Goal: Use online tool/utility: Utilize a website feature to perform a specific function

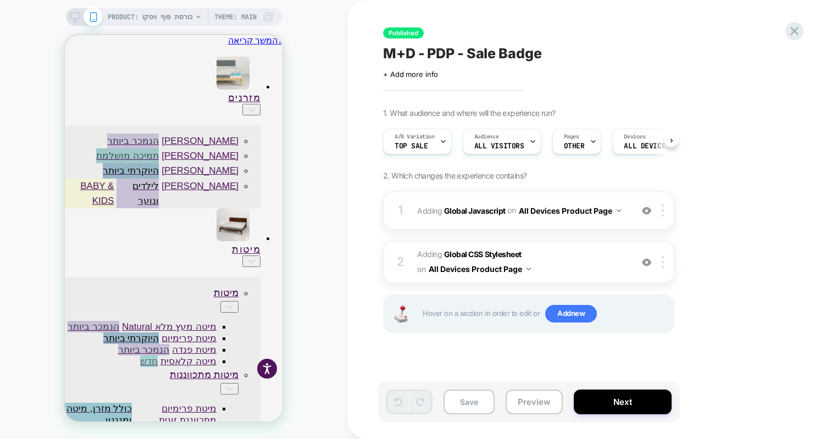
click at [197, 334] on div at bounding box center [197, 334] width 0 height 0
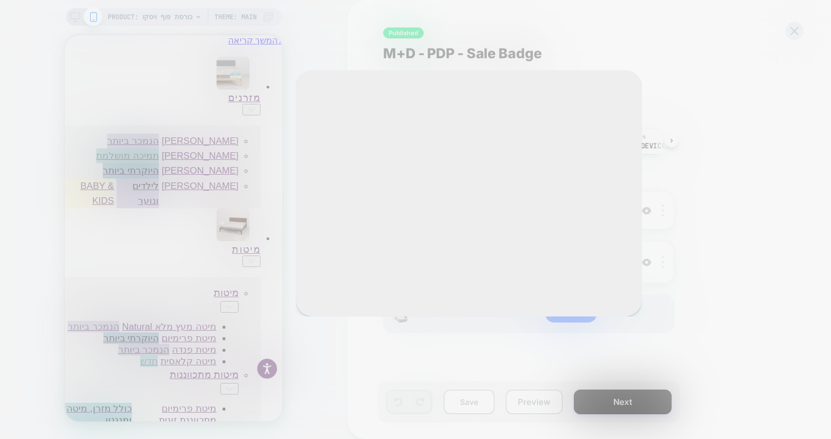
scroll to position [0, 1]
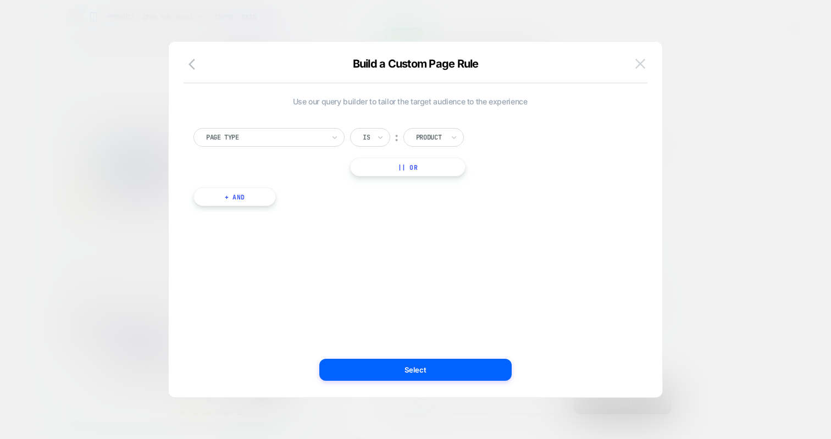
click at [646, 63] on button at bounding box center [640, 64] width 16 height 16
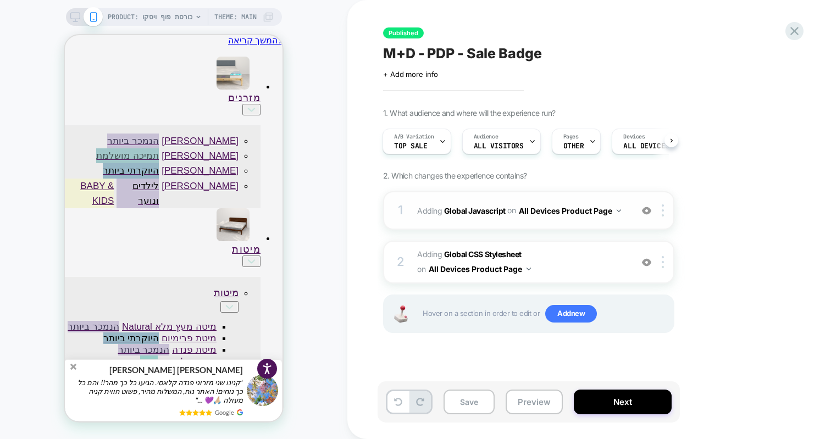
click at [196, 69] on div "1 Adding Global Javascript on All Devices Product Page Add Before Add After Tar…" at bounding box center [98, 63] width 196 height 12
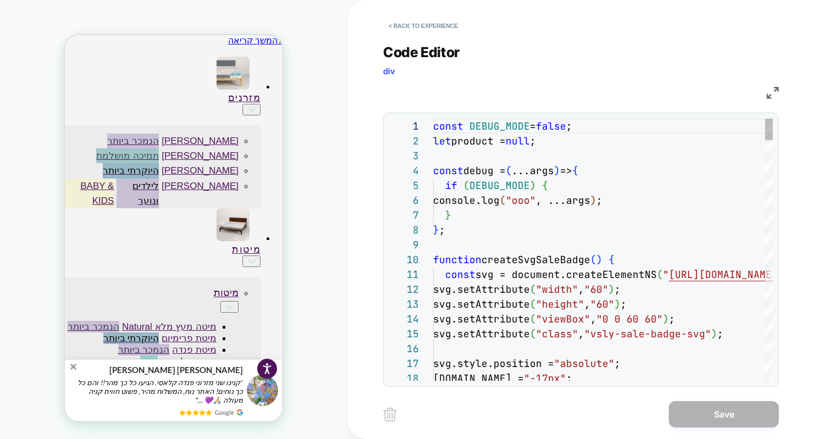
scroll to position [148, 0]
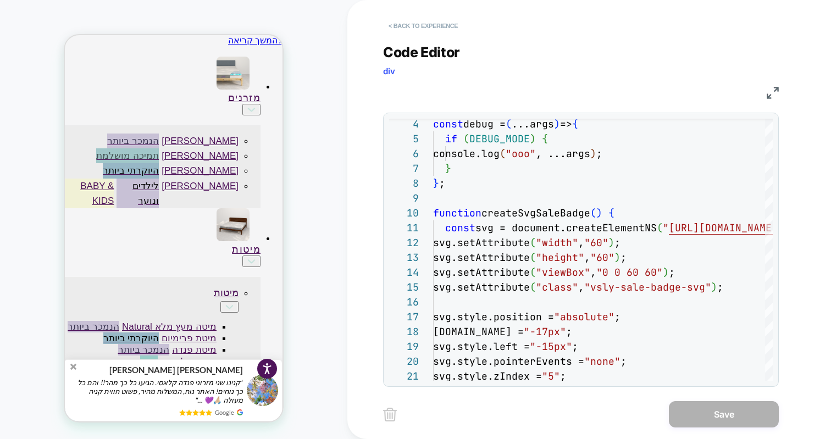
click at [462, 32] on button "< Back to experience" at bounding box center [423, 26] width 80 height 18
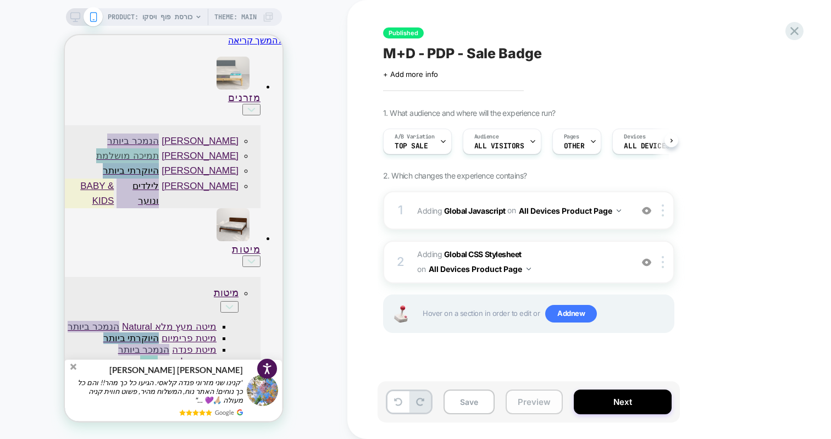
scroll to position [0, 1]
click at [534, 400] on button "Preview" at bounding box center [534, 402] width 57 height 25
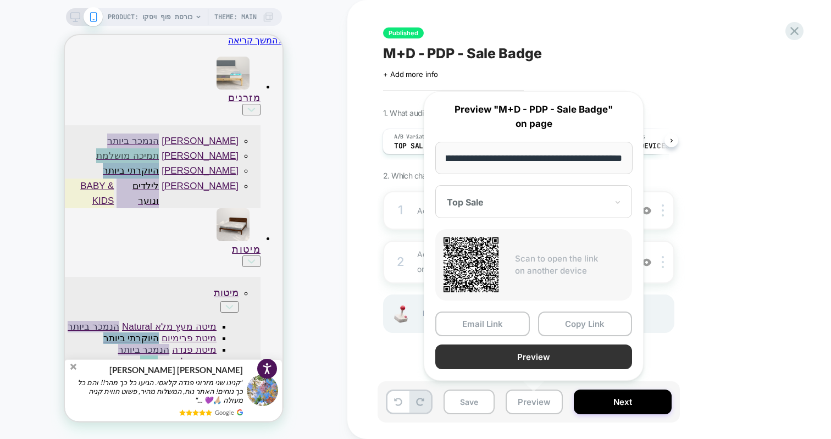
scroll to position [0, 0]
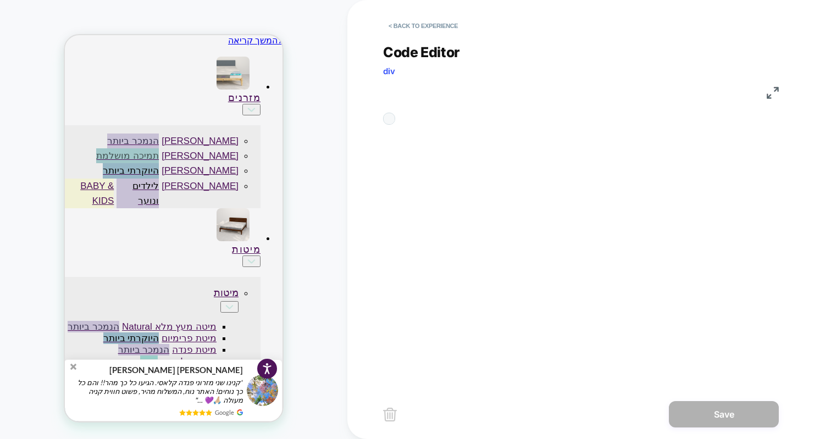
scroll to position [148, 0]
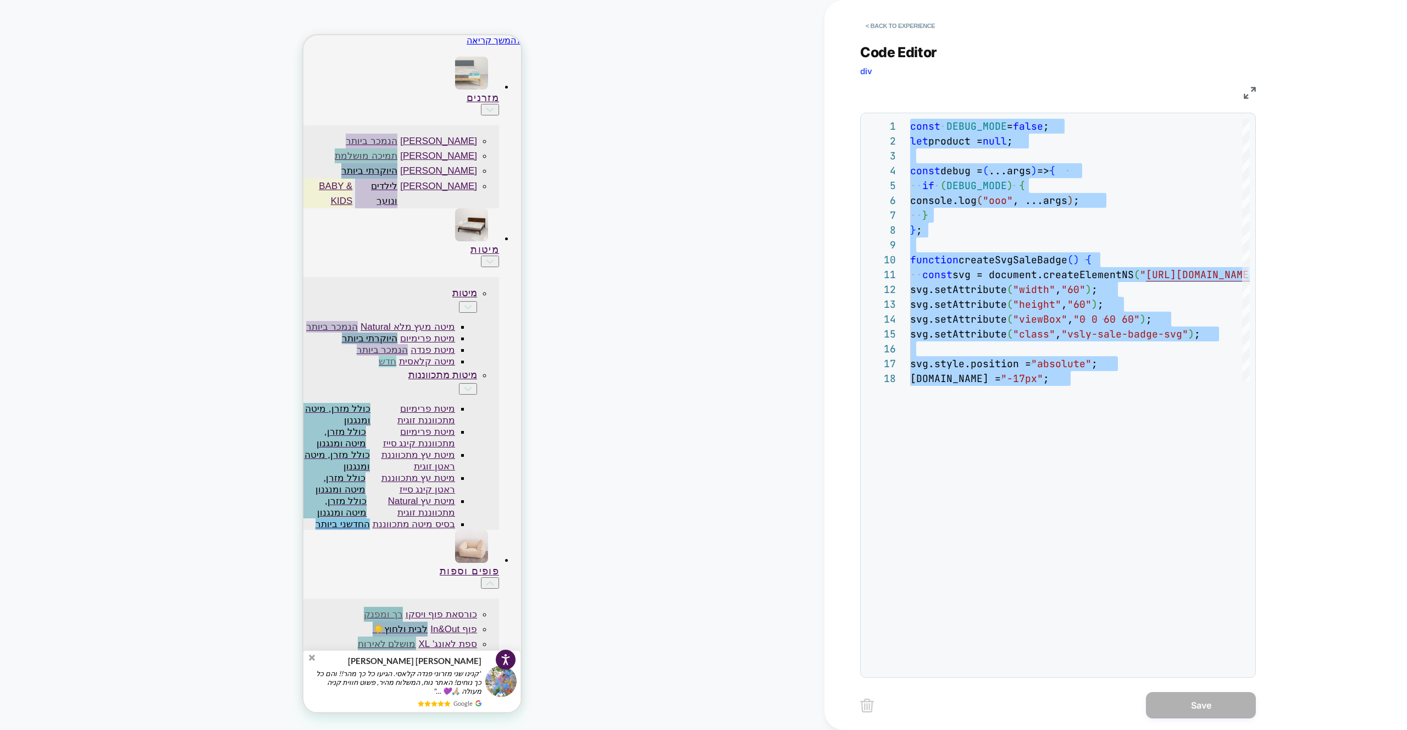
scroll to position [15, 113]
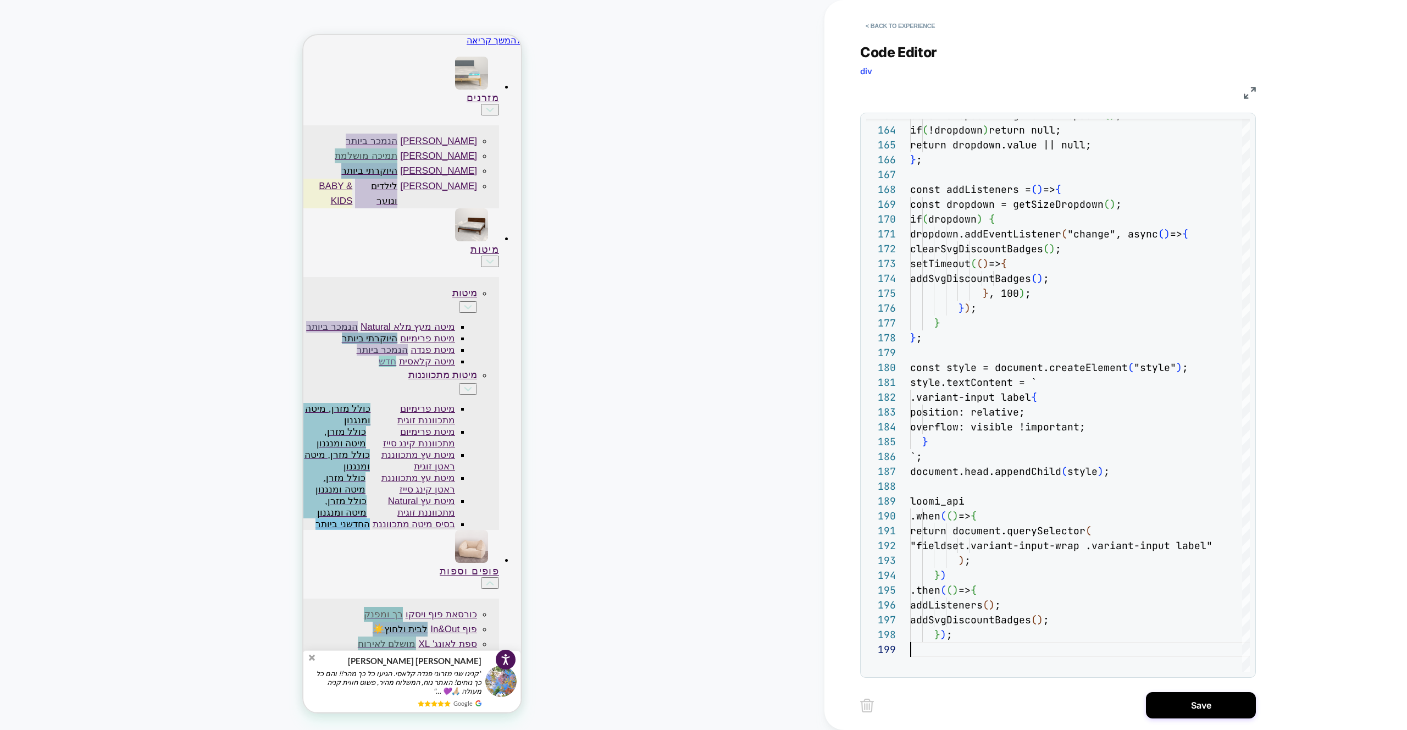
type textarea "**********"
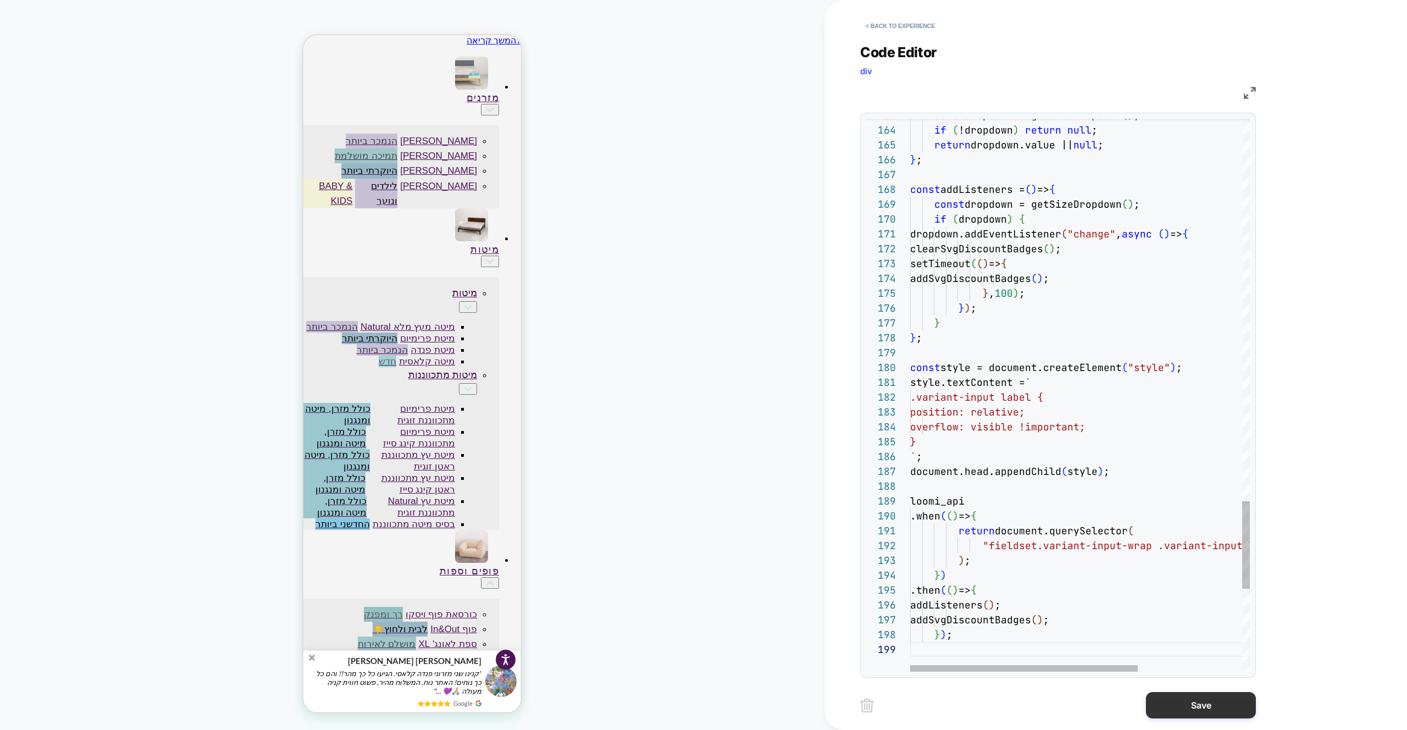
click at [830, 439] on button "Save" at bounding box center [1201, 705] width 110 height 26
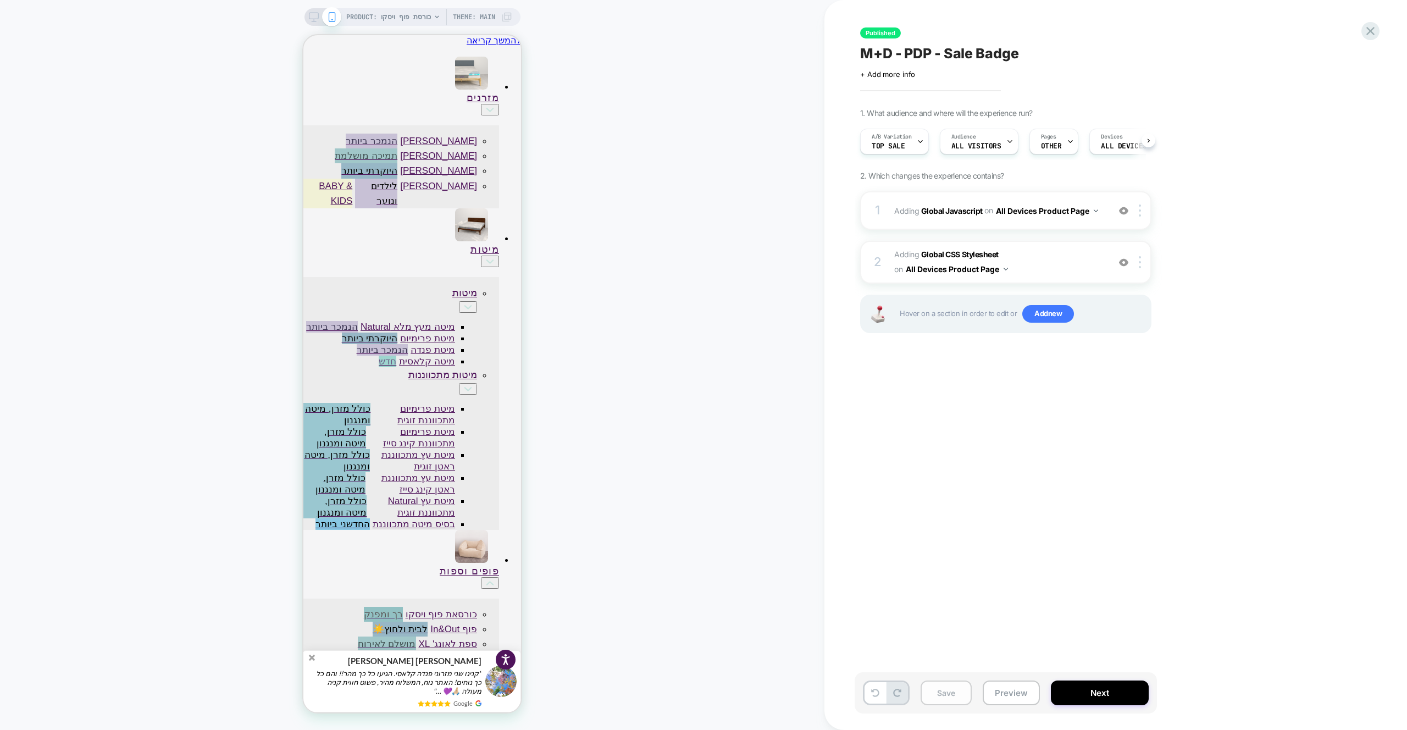
click at [830, 439] on button "Save" at bounding box center [946, 692] width 51 height 25
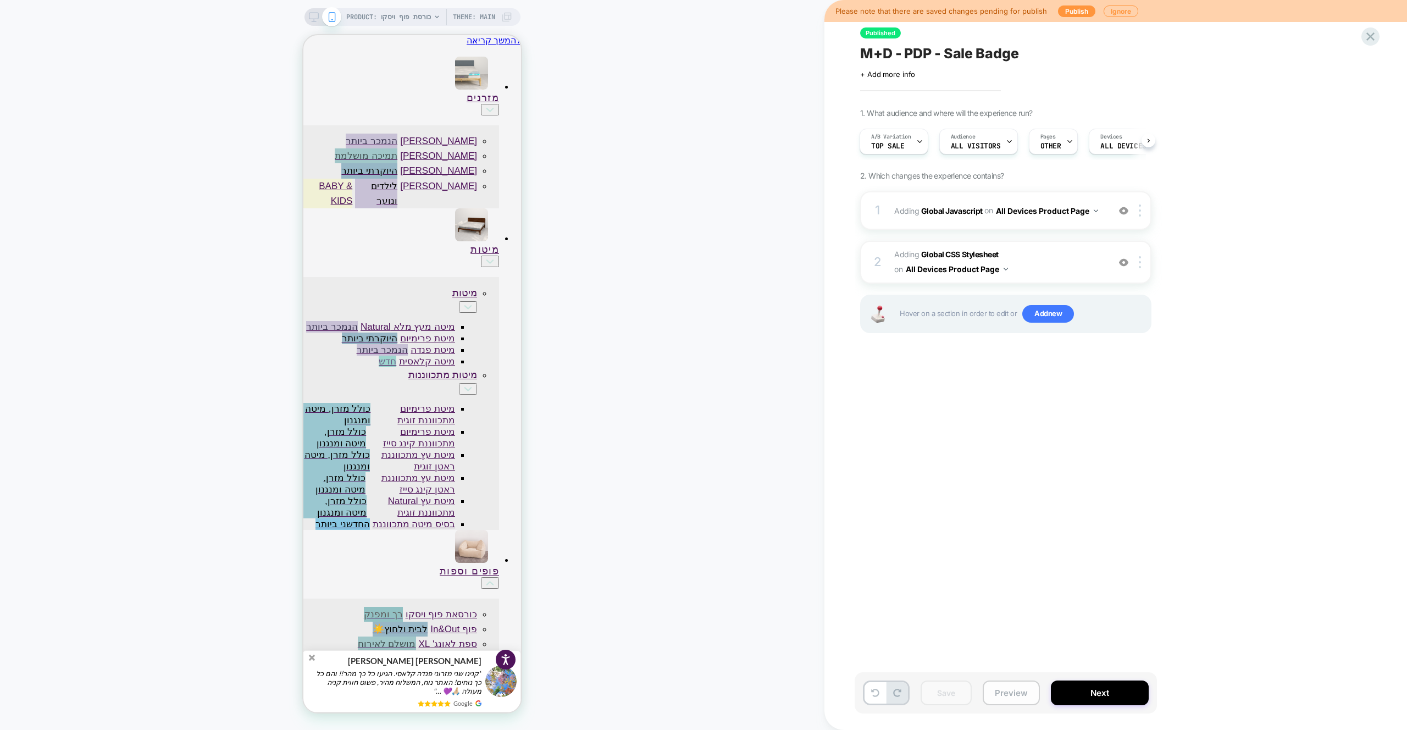
click at [830, 439] on button "Preview" at bounding box center [1011, 692] width 57 height 25
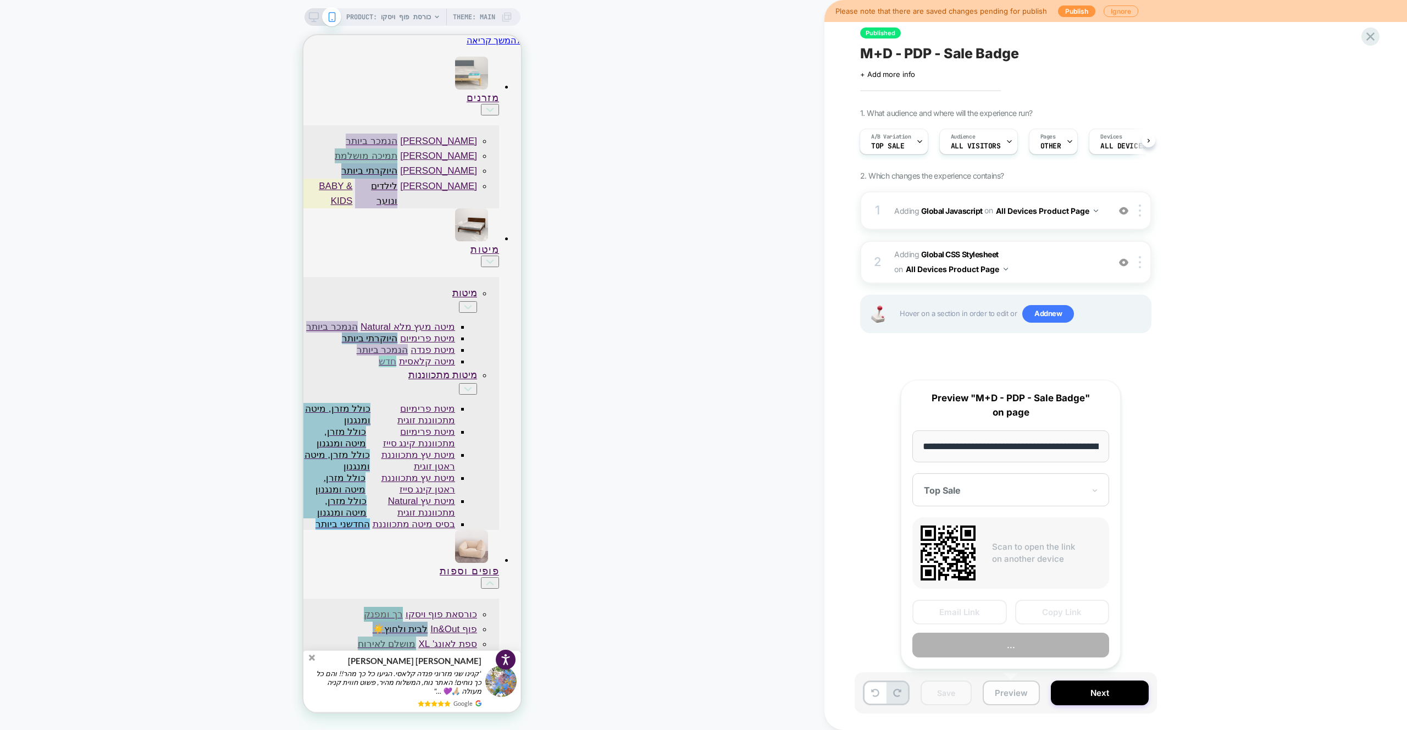
scroll to position [0, 389]
click at [830, 439] on button "Preview" at bounding box center [1010, 645] width 197 height 25
